Goal: Task Accomplishment & Management: Use online tool/utility

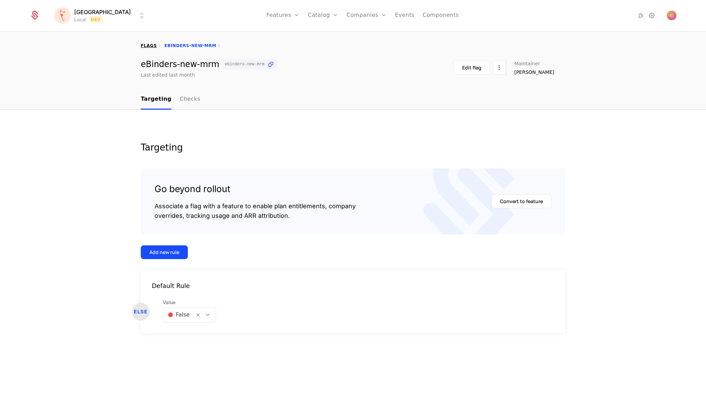
click at [151, 43] on link "flags" at bounding box center [149, 45] width 16 height 5
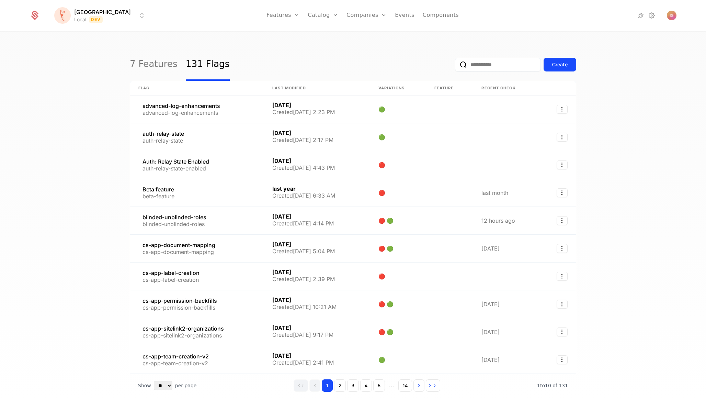
click at [502, 58] on input "email" at bounding box center [498, 65] width 86 height 14
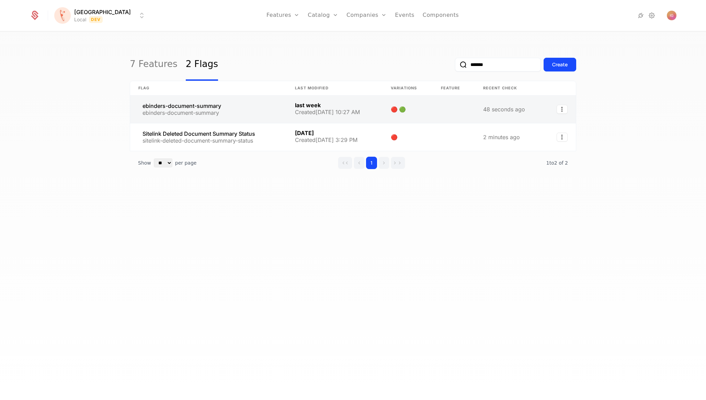
type input "*******"
click at [167, 96] on link at bounding box center [208, 108] width 157 height 27
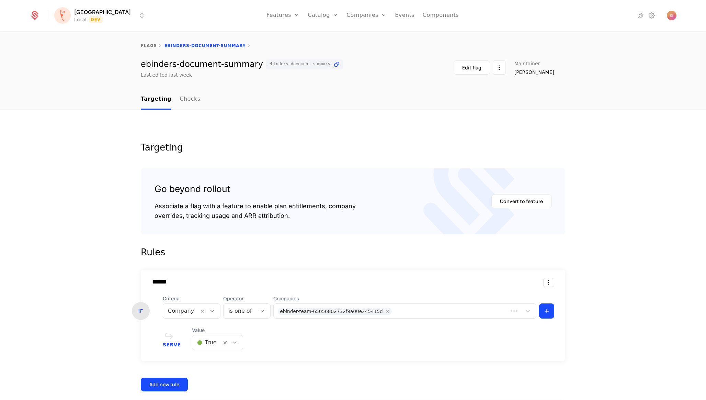
scroll to position [47, 0]
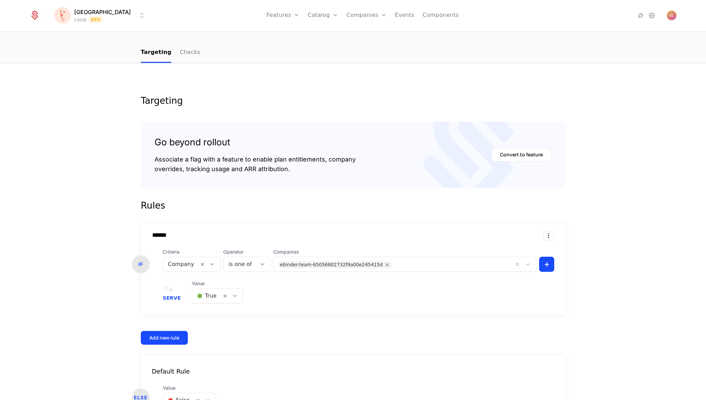
click at [204, 280] on div "Value 🟢 True" at bounding box center [217, 291] width 51 height 23
click at [202, 290] on div "🟢 True" at bounding box center [206, 296] width 29 height 12
click at [196, 292] on span "🔴 False" at bounding box center [198, 290] width 23 height 6
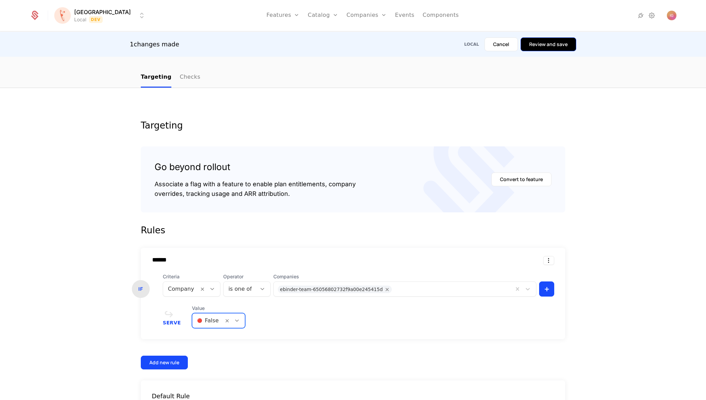
click at [560, 47] on button "Review and save" at bounding box center [549, 44] width 56 height 14
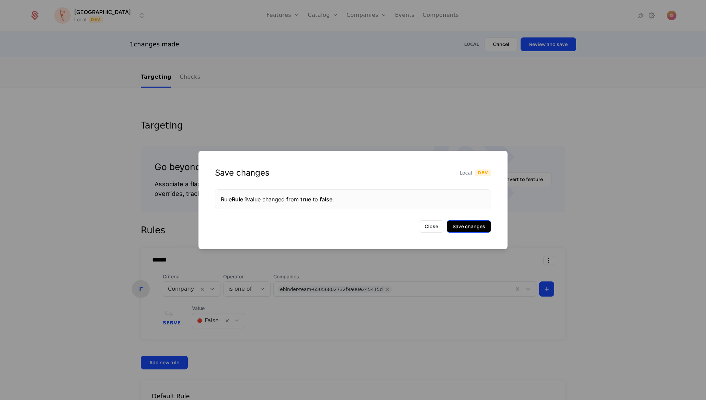
click at [487, 223] on button "Save changes" at bounding box center [469, 226] width 44 height 12
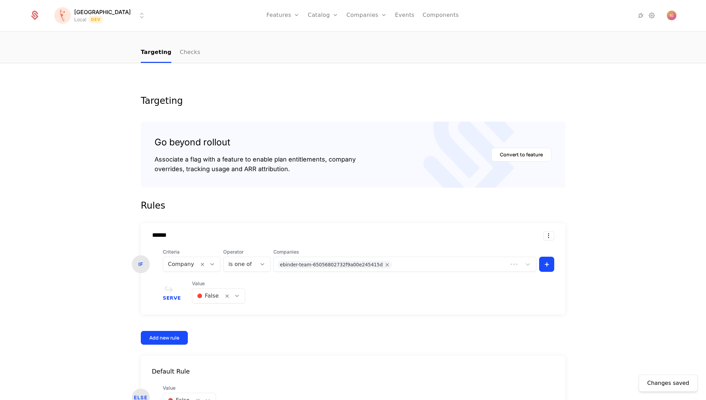
click at [205, 290] on div "🔴 False" at bounding box center [207, 296] width 31 height 12
click at [202, 280] on span "🟢 True" at bounding box center [197, 278] width 21 height 6
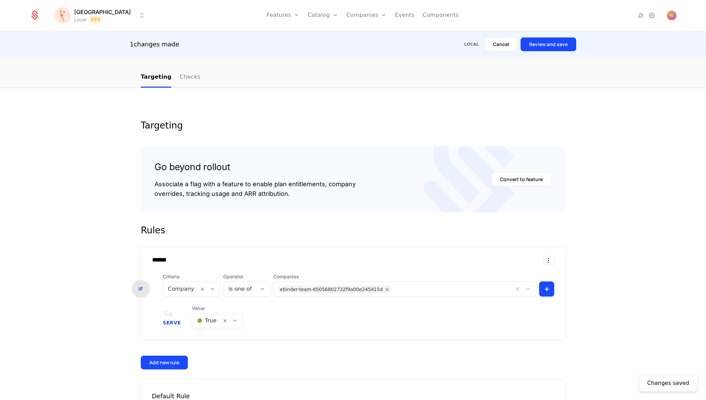
click at [562, 51] on div "1 changes made Local Cancel Review and save" at bounding box center [353, 44] width 706 height 25
click at [561, 46] on button "Review and save" at bounding box center [549, 44] width 56 height 14
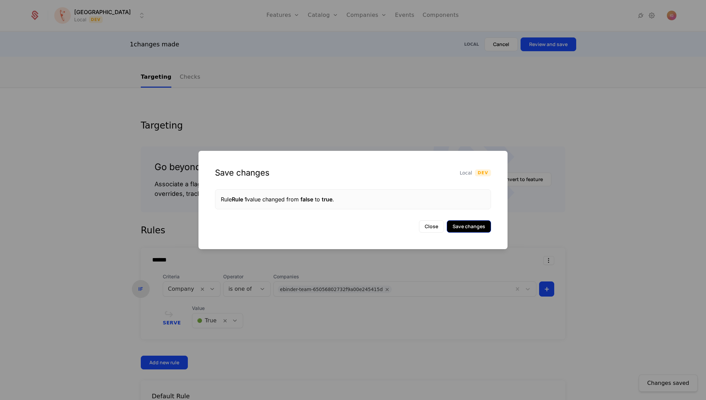
click at [476, 224] on button "Save changes" at bounding box center [469, 226] width 44 height 12
